Goal: Communication & Community: Participate in discussion

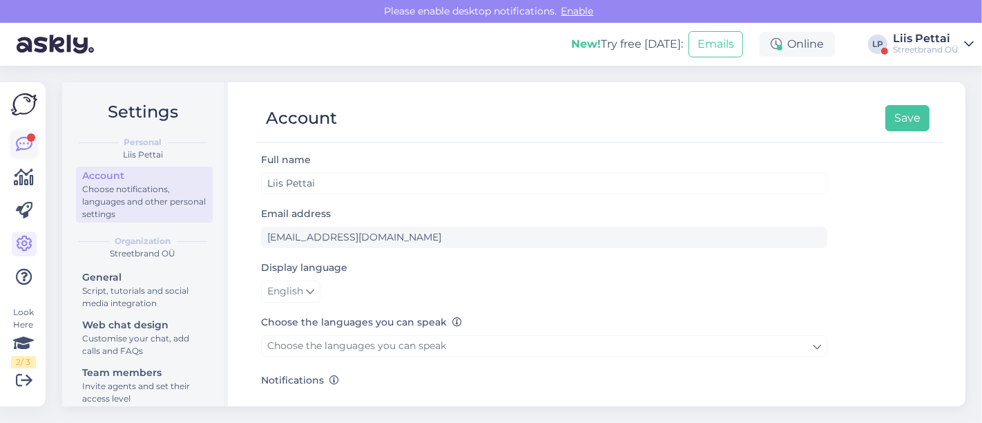
click at [26, 140] on icon at bounding box center [24, 144] width 17 height 17
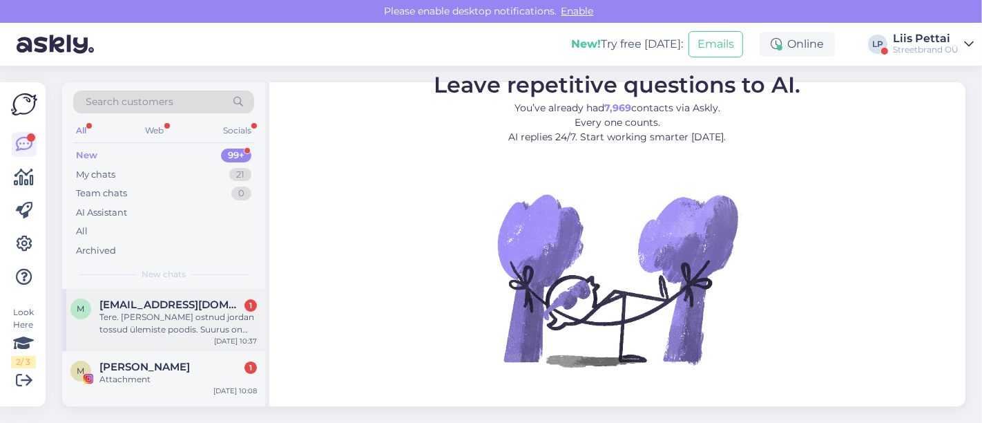
click at [119, 327] on div "Tere. [PERSON_NAME] ostnud jordan tossud ülemiste poodis. Suurus on 45.5, aga o…" at bounding box center [177, 323] width 157 height 25
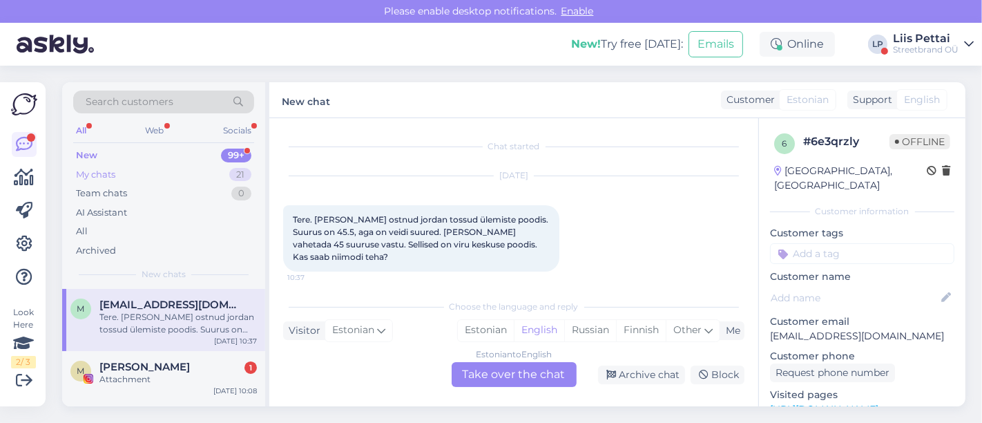
click at [164, 174] on div "My chats 21" at bounding box center [163, 174] width 181 height 19
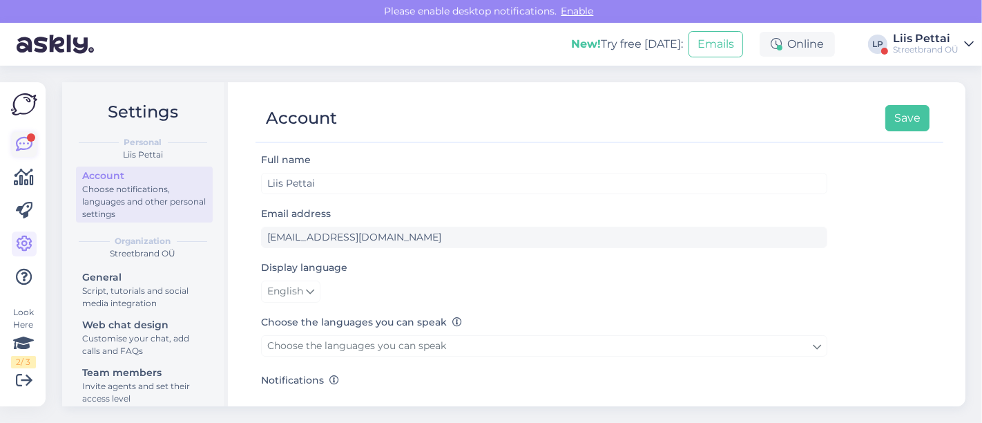
click at [27, 141] on icon at bounding box center [24, 144] width 17 height 17
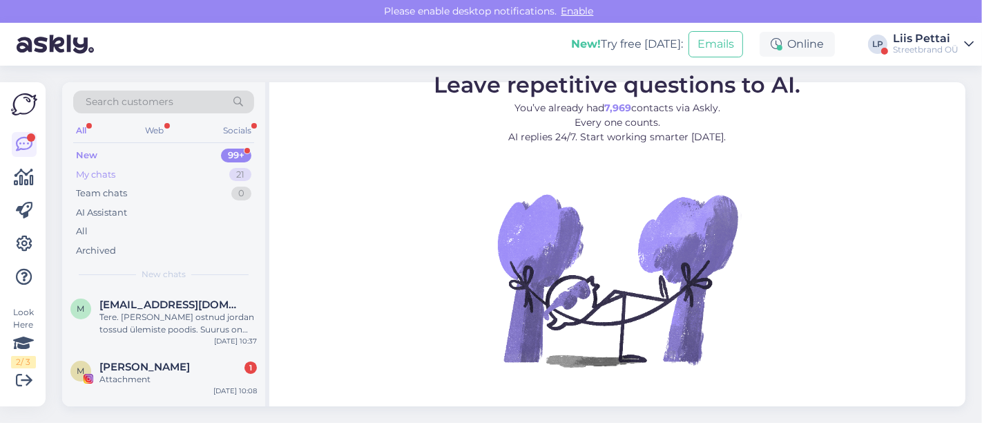
click at [130, 170] on div "My chats 21" at bounding box center [163, 174] width 181 height 19
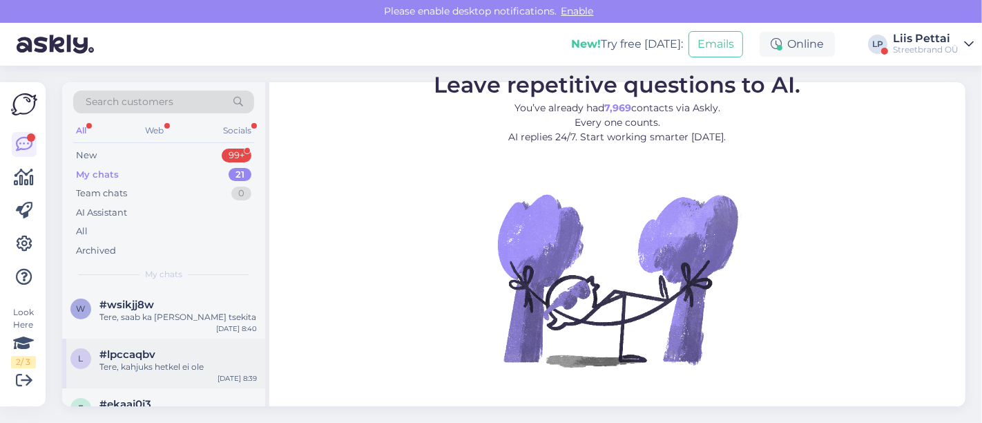
click at [147, 358] on span "#lpccaqbv" at bounding box center [127, 354] width 56 height 12
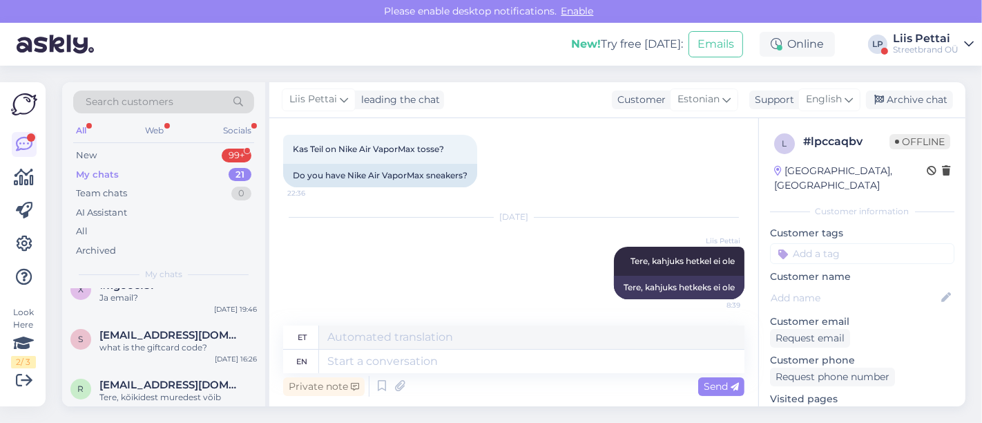
scroll to position [245, 0]
